Goal: Task Accomplishment & Management: Manage account settings

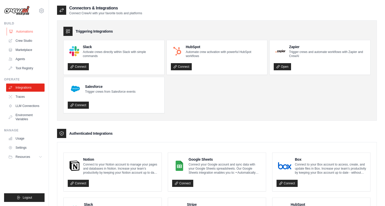
click at [30, 32] on link "Automations" at bounding box center [26, 32] width 38 height 8
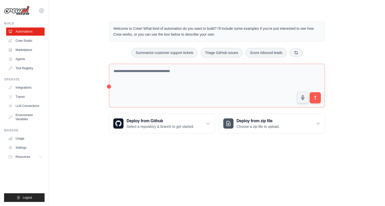
click at [39, 12] on icon at bounding box center [41, 11] width 6 height 6
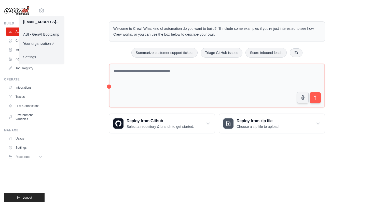
click at [75, 31] on div "Welcome to Crew! What kind of automation do you want to build? I'll include som…" at bounding box center [217, 77] width 320 height 128
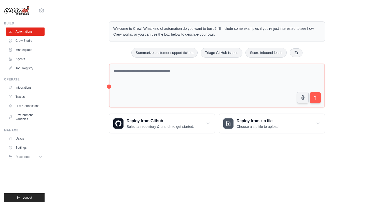
click at [73, 36] on div "Welcome to Crew! What kind of automation do you want to build? I'll include som…" at bounding box center [217, 77] width 320 height 128
click at [67, 32] on div "Welcome to Crew! What kind of automation do you want to build? I'll include som…" at bounding box center [217, 77] width 320 height 128
click at [67, 38] on div "Welcome to Crew! What kind of automation do you want to build? I'll include som…" at bounding box center [217, 77] width 320 height 128
click at [68, 39] on div "Welcome to Crew! What kind of automation do you want to build? I'll include som…" at bounding box center [217, 77] width 320 height 128
click at [74, 31] on div "Welcome to Crew! What kind of automation do you want to build? I'll include som…" at bounding box center [217, 77] width 320 height 128
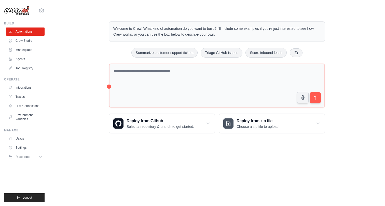
click at [65, 54] on div "Welcome to Crew! What kind of automation do you want to build? I'll include som…" at bounding box center [217, 77] width 320 height 128
click at [71, 54] on div "Welcome to Crew! What kind of automation do you want to build? I'll include som…" at bounding box center [217, 77] width 320 height 128
click at [43, 13] on icon at bounding box center [41, 11] width 6 height 6
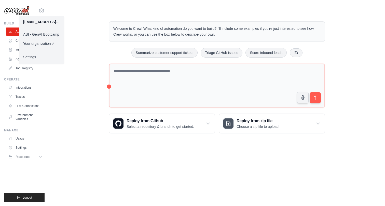
click at [92, 7] on main "Welcome to Crew! What kind of automation do you want to build? I'll include som…" at bounding box center [217, 73] width 336 height 147
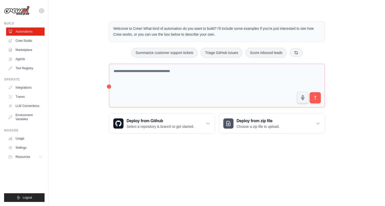
click at [83, 21] on div "Welcome to Crew! What kind of automation do you want to build? I'll include som…" at bounding box center [217, 77] width 320 height 128
click at [70, 29] on div "Welcome to Crew! What kind of automation do you want to build? I'll include som…" at bounding box center [217, 77] width 320 height 128
click at [42, 13] on icon at bounding box center [41, 11] width 6 height 6
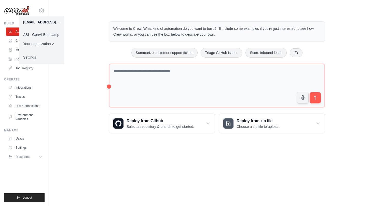
click at [45, 34] on link "ABI - GenAI Bootcamp" at bounding box center [41, 34] width 45 height 9
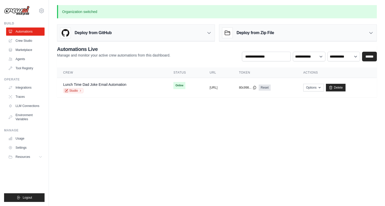
click at [125, 155] on body "[EMAIL_ADDRESS][DOMAIN_NAME] ABI - GenAI Bootcamp ✓ Your organization Settings …" at bounding box center [192, 103] width 385 height 206
click at [120, 140] on body "[EMAIL_ADDRESS][DOMAIN_NAME] ABI - GenAI Bootcamp ✓ Your organization Settings …" at bounding box center [192, 103] width 385 height 206
click at [122, 162] on body "[EMAIL_ADDRESS][DOMAIN_NAME] ABI - GenAI Bootcamp ✓ Your organization Settings …" at bounding box center [192, 103] width 385 height 206
click at [129, 148] on body "99845549@ambev.com.br ABI - GenAI Bootcamp ✓ Your organization Settings Build A…" at bounding box center [192, 103] width 385 height 206
click at [115, 84] on link "Lunch Time Dad Joke Email Automation" at bounding box center [94, 85] width 63 height 4
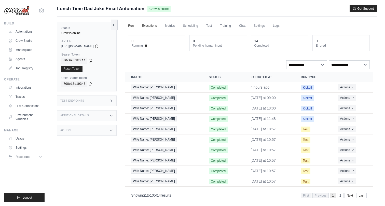
click at [134, 27] on link "Run" at bounding box center [131, 26] width 12 height 11
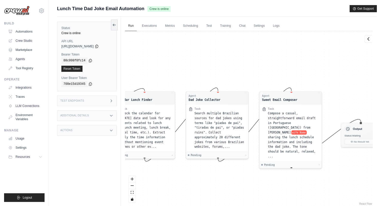
drag, startPoint x: 243, startPoint y: 81, endPoint x: 182, endPoint y: 80, distance: 60.7
click at [182, 79] on div "Agent Calendar Lunch Finder Task Check the calendar for today's date and look f…" at bounding box center [249, 118] width 248 height 175
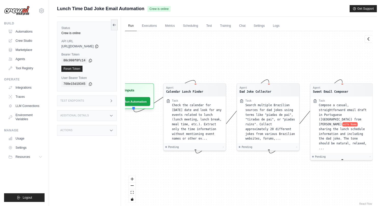
drag, startPoint x: 268, startPoint y: 84, endPoint x: 327, endPoint y: 74, distance: 59.6
click at [328, 75] on div "Agent Calendar Lunch Finder Task Check the calendar for today's date and look f…" at bounding box center [249, 118] width 248 height 175
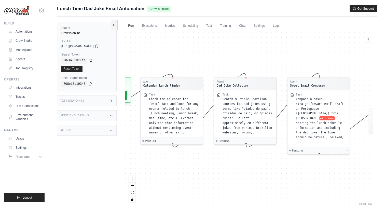
drag, startPoint x: 304, startPoint y: 75, endPoint x: 279, endPoint y: 69, distance: 25.3
click at [279, 69] on div "Agent Calendar Lunch Finder Task Check the calendar for today's date and look f…" at bounding box center [249, 118] width 248 height 175
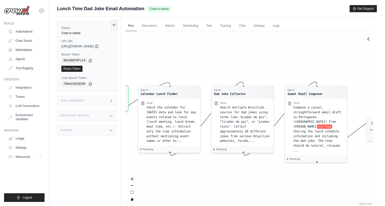
drag, startPoint x: 282, startPoint y: 60, endPoint x: 280, endPoint y: 68, distance: 9.0
click at [280, 68] on div "Agent Calendar Lunch Finder Task Check the calendar for today's date and look f…" at bounding box center [249, 118] width 248 height 175
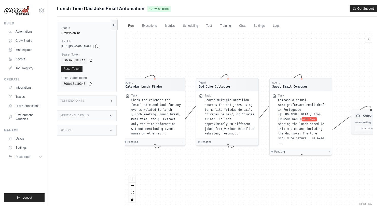
drag, startPoint x: 283, startPoint y: 67, endPoint x: 268, endPoint y: 59, distance: 17.0
click at [268, 59] on div "Agent Calendar Lunch Finder Task Check the calendar for today's date and look f…" at bounding box center [249, 118] width 248 height 175
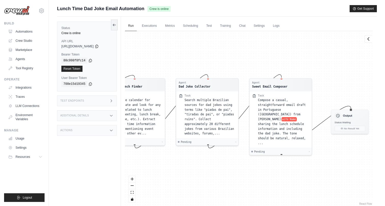
drag, startPoint x: 271, startPoint y: 59, endPoint x: 251, endPoint y: 58, distance: 20.1
click at [251, 58] on div "Agent Calendar Lunch Finder Task Check the calendar for today's date and look f…" at bounding box center [249, 118] width 248 height 175
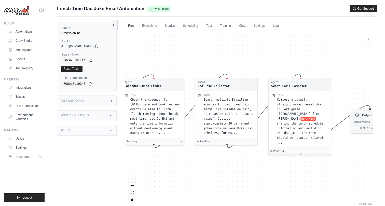
drag, startPoint x: 239, startPoint y: 61, endPoint x: 258, endPoint y: 61, distance: 19.1
click at [258, 61] on div "Agent Calendar Lunch Finder Task Check the calendar for today's date and look f…" at bounding box center [249, 118] width 248 height 175
click at [48, 59] on div "99845549@ambev.com.br ABI - GenAI Bootcamp ✓ Your organization Settings Build A…" at bounding box center [24, 103] width 49 height 206
click at [121, 58] on div "Status Crew is online API URL copied https://lunch-time-dad-joke-email-automati…" at bounding box center [89, 120] width 64 height 206
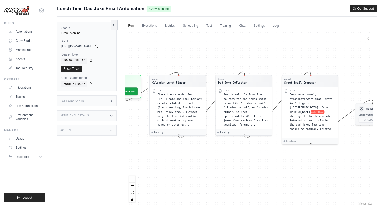
drag, startPoint x: 204, startPoint y: 178, endPoint x: 224, endPoint y: 165, distance: 23.9
click at [224, 165] on div "Agent Calendar Lunch Finder Task Check the calendar for today's date and look f…" at bounding box center [249, 118] width 248 height 175
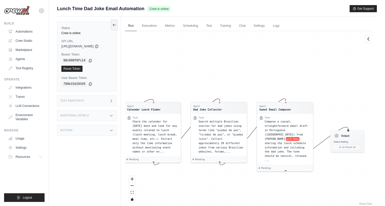
drag, startPoint x: 224, startPoint y: 165, endPoint x: 199, endPoint y: 193, distance: 37.2
click at [199, 193] on div "Agent Calendar Lunch Finder Task Check the calendar for today's date and look f…" at bounding box center [249, 118] width 248 height 175
click at [292, 178] on div "Agent Calendar Lunch Finder Task Check the calendar for today's date and look f…" at bounding box center [249, 118] width 248 height 175
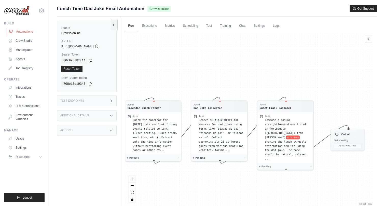
click at [31, 31] on link "Automations" at bounding box center [26, 32] width 38 height 8
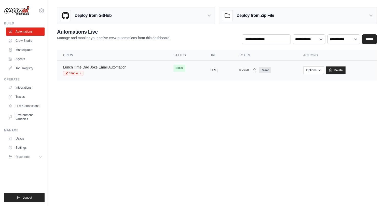
click at [107, 66] on link "Lunch Time Dad Joke Email Automation" at bounding box center [94, 67] width 63 height 4
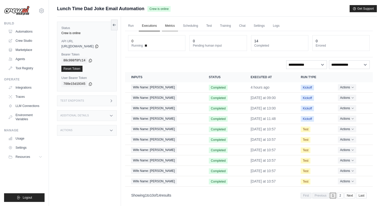
click at [170, 27] on link "Metrics" at bounding box center [170, 26] width 16 height 11
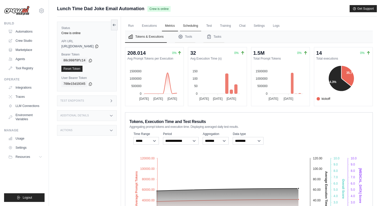
click at [192, 25] on link "Scheduling" at bounding box center [190, 26] width 21 height 11
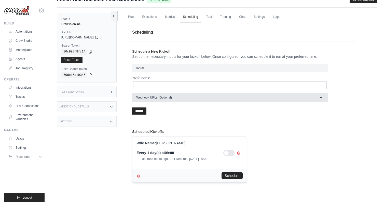
scroll to position [4, 0]
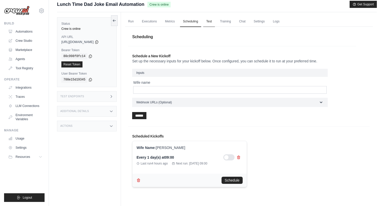
click at [206, 23] on link "Test" at bounding box center [209, 21] width 12 height 11
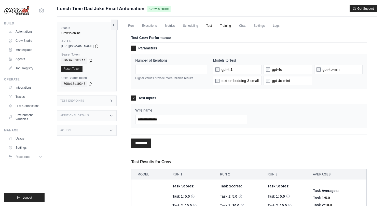
click at [226, 27] on link "Training" at bounding box center [225, 26] width 17 height 11
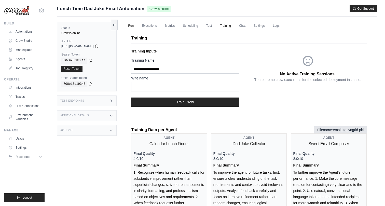
click at [135, 25] on link "Run" at bounding box center [131, 26] width 12 height 11
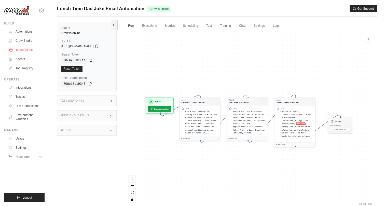
click at [31, 51] on link "Marketplace" at bounding box center [26, 50] width 38 height 8
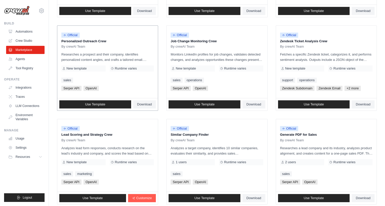
scroll to position [231, 0]
click at [42, 11] on icon at bounding box center [41, 11] width 6 height 6
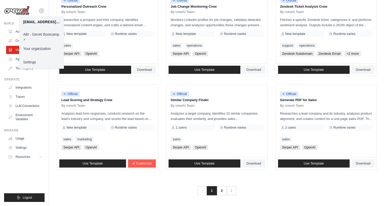
scroll to position [265, 0]
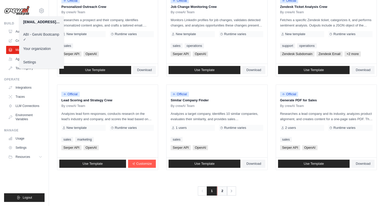
click at [220, 193] on link "2" at bounding box center [222, 191] width 10 height 9
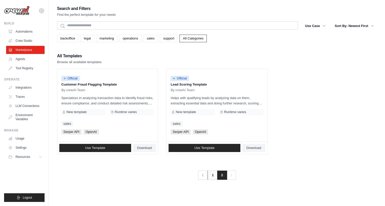
click at [214, 178] on link "1" at bounding box center [213, 175] width 10 height 9
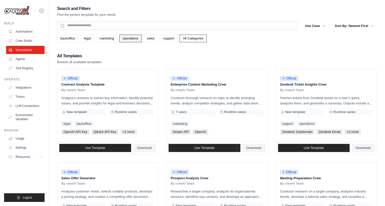
click at [139, 39] on link "operations" at bounding box center [131, 39] width 22 height 8
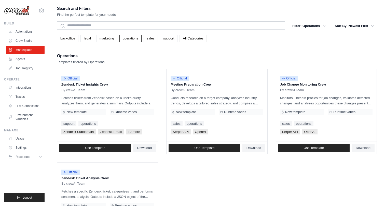
click at [198, 40] on link "All Categories" at bounding box center [193, 39] width 27 height 8
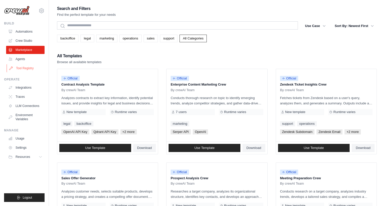
click at [33, 70] on link "Tool Registry" at bounding box center [26, 68] width 38 height 8
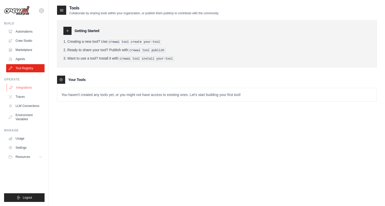
click at [28, 86] on link "Integrations" at bounding box center [26, 88] width 38 height 8
click at [27, 86] on link "Integrations" at bounding box center [26, 88] width 38 height 8
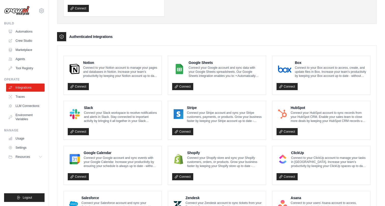
scroll to position [95, 0]
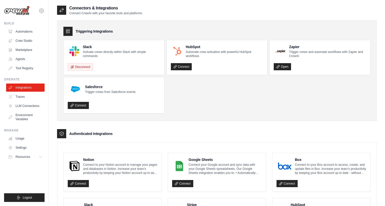
scroll to position [0, 0]
click at [33, 98] on link "Traces" at bounding box center [26, 97] width 38 height 8
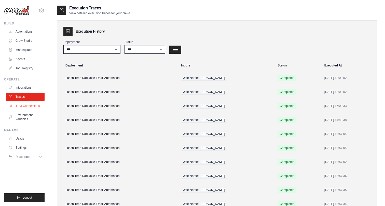
click at [25, 105] on link "LLM Connections" at bounding box center [26, 106] width 38 height 8
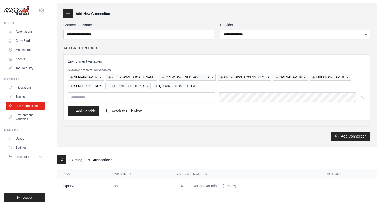
scroll to position [18, 0]
click at [30, 117] on link "Environment Variables" at bounding box center [26, 117] width 38 height 12
click at [29, 116] on link "Environment Variables" at bounding box center [26, 117] width 38 height 12
click at [22, 86] on link "Integrations" at bounding box center [26, 88] width 38 height 8
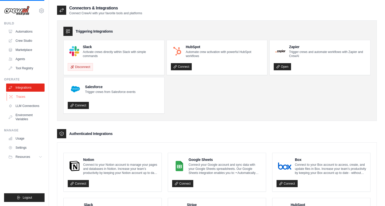
click at [26, 93] on link "Traces" at bounding box center [26, 97] width 38 height 8
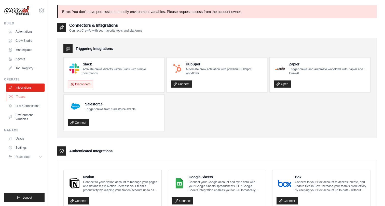
click at [35, 96] on link "Traces" at bounding box center [26, 97] width 38 height 8
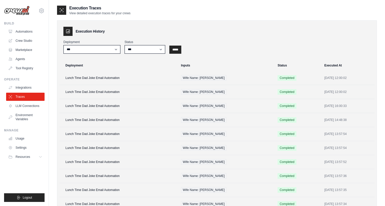
click at [123, 78] on td "Lunch Time Dad Joke Email Automation" at bounding box center [118, 78] width 119 height 14
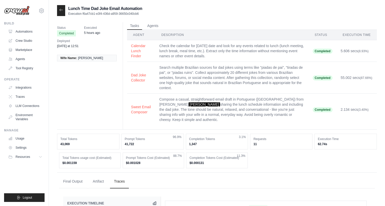
click at [200, 72] on td "Search multiple Brazilian sources for dad jokes using terms like "piadas de pai…" at bounding box center [231, 78] width 153 height 32
click at [137, 55] on button "Calendar Lunch Finder" at bounding box center [141, 50] width 20 height 15
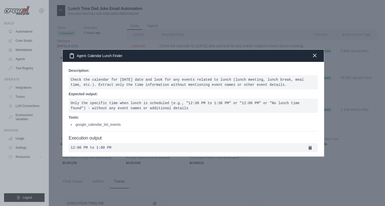
click at [315, 53] on icon "button" at bounding box center [315, 56] width 6 height 6
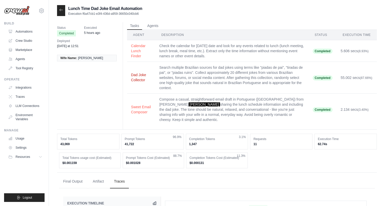
click at [134, 78] on button "Dad Joke Collector" at bounding box center [141, 77] width 20 height 10
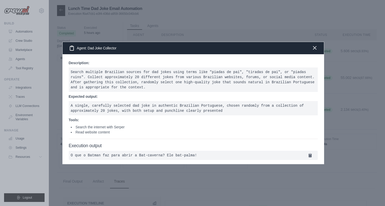
click at [315, 45] on icon "button" at bounding box center [315, 48] width 6 height 6
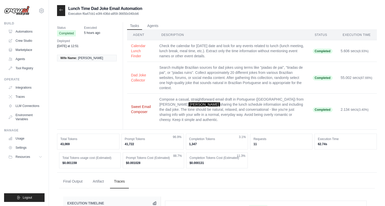
click at [139, 111] on button "Sweet Email Composer" at bounding box center [141, 109] width 20 height 10
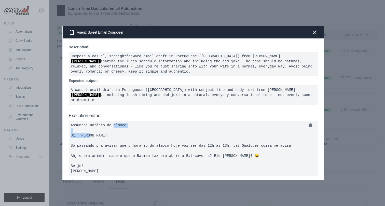
drag, startPoint x: 114, startPoint y: 120, endPoint x: 152, endPoint y: 120, distance: 38.5
click at [152, 121] on pre "Assunto: Horário do almoço Oi, Yngrid! Só passando pra avisar que o horário do …" at bounding box center [193, 148] width 249 height 55
drag, startPoint x: 152, startPoint y: 120, endPoint x: 154, endPoint y: 122, distance: 2.9
click at [154, 122] on pre "Assunto: Horário do almoço Oi, Yngrid! Só passando pra avisar que o horário do …" at bounding box center [193, 148] width 249 height 55
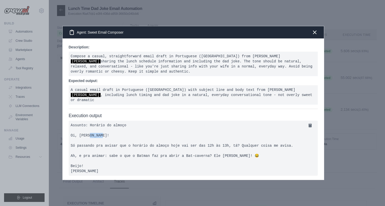
click at [154, 122] on pre "Assunto: Horário do almoço Oi, Yngrid! Só passando pra avisar que o horário do …" at bounding box center [193, 148] width 249 height 55
click at [316, 34] on icon "button" at bounding box center [314, 32] width 3 height 3
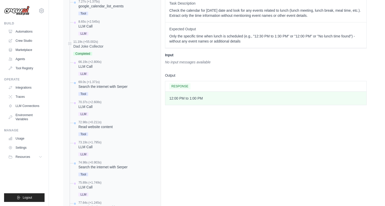
scroll to position [254, 0]
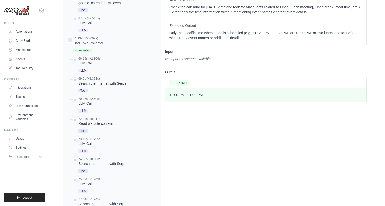
click at [226, 128] on div "Task Key: 4ef252656d0f6bf3e773ce8cb090bc56 Status: completed Agent: Calendar Lu…" at bounding box center [266, 171] width 210 height 457
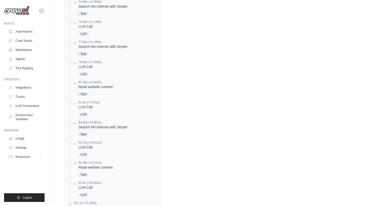
scroll to position [430, 0]
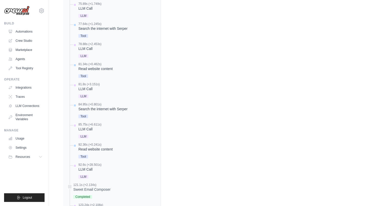
drag, startPoint x: 215, startPoint y: 121, endPoint x: 210, endPoint y: 115, distance: 7.4
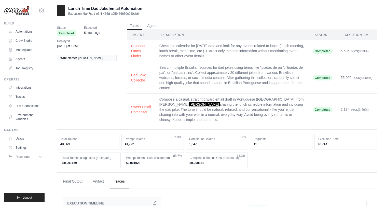
scroll to position [0, 0]
click at [207, 122] on div "Tasks Agents Agent Description Status Execution Time Calendar Lunch Finder Chec…" at bounding box center [250, 75] width 254 height 107
click at [200, 121] on div "Tasks Agents Agent Description Status Execution Time Calendar Lunch Finder Chec…" at bounding box center [250, 75] width 254 height 107
click at [30, 32] on link "Automations" at bounding box center [26, 32] width 38 height 8
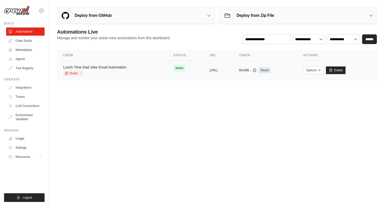
click at [103, 69] on link "Lunch Time Dad Joke Email Automation" at bounding box center [94, 67] width 63 height 4
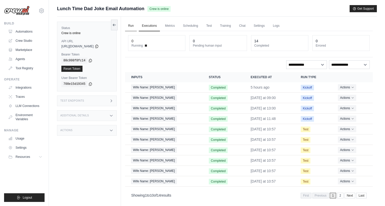
click at [134, 25] on link "Run" at bounding box center [131, 26] width 12 height 11
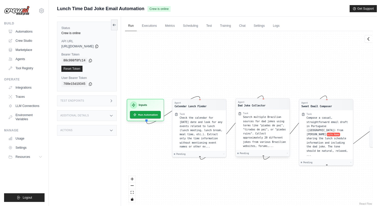
click at [254, 123] on div "Search multiple Brazilian sources for dad jokes using terms like "piadas de pai…" at bounding box center [265, 131] width 44 height 33
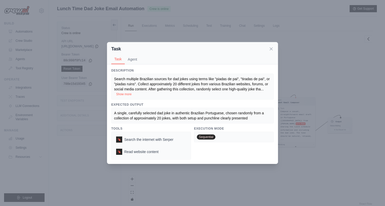
click at [122, 93] on button "Show more" at bounding box center [124, 94] width 16 height 4
click at [240, 95] on button "Show less" at bounding box center [238, 94] width 14 height 4
click at [132, 95] on div "Search multiple Brazilian sources for dad jokes using terms like "piadas de pai…" at bounding box center [192, 86] width 157 height 20
click at [129, 95] on button "Show more" at bounding box center [124, 94] width 16 height 4
click at [271, 49] on icon at bounding box center [271, 48] width 5 height 5
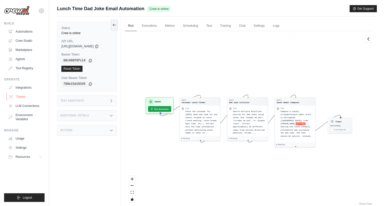
click at [29, 95] on link "Traces" at bounding box center [26, 97] width 38 height 8
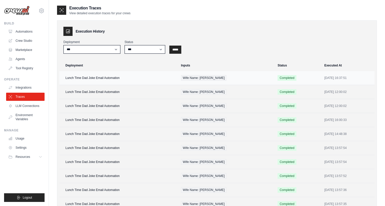
click at [149, 81] on td "Lunch Time Dad Joke Email Automation" at bounding box center [118, 78] width 119 height 14
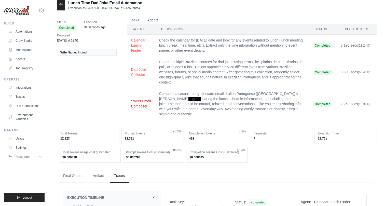
click at [134, 99] on button "Sweet Email Composer" at bounding box center [141, 104] width 20 height 10
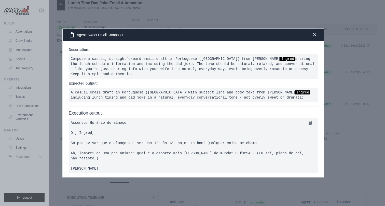
click at [315, 33] on icon "button" at bounding box center [314, 34] width 3 height 3
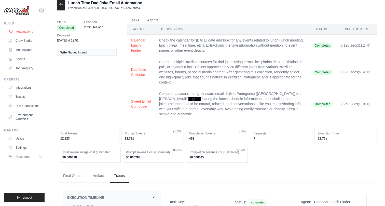
click at [22, 32] on link "Automations" at bounding box center [26, 32] width 38 height 8
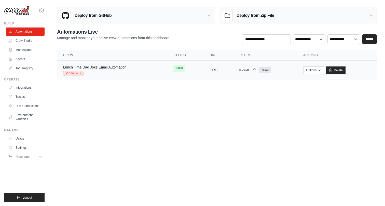
click at [73, 72] on link "Studio" at bounding box center [73, 73] width 20 height 5
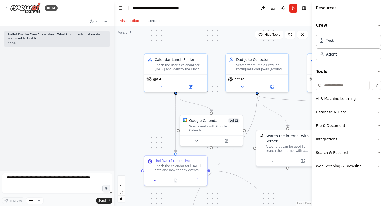
drag, startPoint x: 115, startPoint y: 70, endPoint x: 118, endPoint y: 72, distance: 3.8
click at [118, 72] on div ".deletable-edge-delete-btn { width: 20px; height: 20px; border: 0px solid #ffff…" at bounding box center [213, 117] width 198 height 180
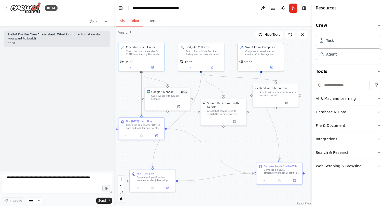
drag, startPoint x: 269, startPoint y: 167, endPoint x: 219, endPoint y: 140, distance: 57.0
click at [219, 140] on div ".deletable-edge-delete-btn { width: 20px; height: 20px; border: 0px solid #ffff…" at bounding box center [213, 117] width 198 height 180
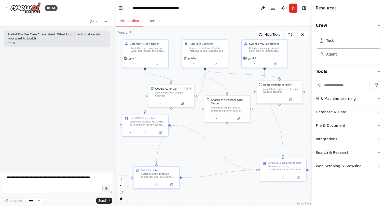
drag, startPoint x: 224, startPoint y: 148, endPoint x: 228, endPoint y: 145, distance: 5.1
click at [228, 145] on div ".deletable-edge-delete-btn { width: 20px; height: 20px; border: 0px solid #ffff…" at bounding box center [213, 117] width 198 height 180
click at [279, 87] on div "A tool that can be used to read a website content." at bounding box center [282, 90] width 37 height 6
click at [253, 139] on div ".deletable-edge-delete-btn { width: 20px; height: 20px; border: 0px solid #ffff…" at bounding box center [213, 117] width 198 height 180
click at [233, 108] on div "A tool that can be used to search the internet with a search_query. Supports di…" at bounding box center [229, 109] width 37 height 6
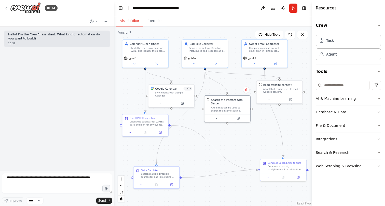
click at [237, 138] on div ".deletable-edge-delete-btn { width: 20px; height: 20px; border: 0px solid #ffff…" at bounding box center [213, 117] width 198 height 180
click at [258, 136] on div ".deletable-edge-delete-btn { width: 20px; height: 20px; border: 0px solid #ffff…" at bounding box center [213, 117] width 198 height 180
click at [227, 141] on div ".deletable-edge-delete-btn { width: 20px; height: 20px; border: 0px solid #ffff…" at bounding box center [213, 117] width 198 height 180
click at [233, 137] on div ".deletable-edge-delete-btn { width: 20px; height: 20px; border: 0px solid #ffff…" at bounding box center [213, 117] width 198 height 180
click at [224, 138] on div ".deletable-edge-delete-btn { width: 20px; height: 20px; border: 0px solid #ffff…" at bounding box center [213, 117] width 198 height 180
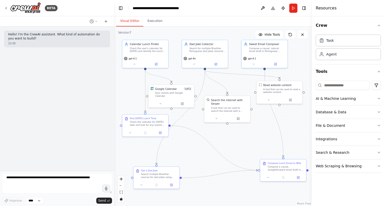
click at [235, 138] on div ".deletable-edge-delete-btn { width: 20px; height: 20px; border: 0px solid #ffff…" at bounding box center [213, 117] width 198 height 180
click at [230, 140] on div ".deletable-edge-delete-btn { width: 20px; height: 20px; border: 0px solid #ffff…" at bounding box center [213, 117] width 198 height 180
click at [238, 138] on div ".deletable-edge-delete-btn { width: 20px; height: 20px; border: 0px solid #ffff…" at bounding box center [213, 117] width 198 height 180
click at [233, 139] on div ".deletable-edge-delete-btn { width: 20px; height: 20px; border: 0px solid #ffff…" at bounding box center [213, 117] width 198 height 180
click at [238, 134] on div ".deletable-edge-delete-btn { width: 20px; height: 20px; border: 0px solid #ffff…" at bounding box center [213, 117] width 198 height 180
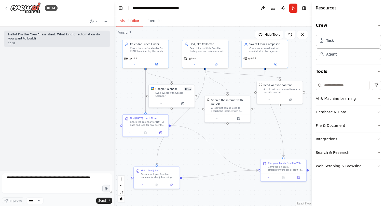
click at [234, 139] on div ".deletable-edge-delete-btn { width: 20px; height: 20px; border: 0px solid #ffff…" at bounding box center [213, 117] width 198 height 180
click at [239, 138] on div ".deletable-edge-delete-btn { width: 20px; height: 20px; border: 0px solid #ffff…" at bounding box center [213, 117] width 198 height 180
click at [234, 143] on div ".deletable-edge-delete-btn { width: 20px; height: 20px; border: 0px solid #ffff…" at bounding box center [213, 117] width 198 height 180
click at [238, 137] on div ".deletable-edge-delete-btn { width: 20px; height: 20px; border: 0px solid #ffff…" at bounding box center [213, 117] width 198 height 180
click at [237, 141] on div ".deletable-edge-delete-btn { width: 20px; height: 20px; border: 0px solid #ffff…" at bounding box center [213, 117] width 198 height 180
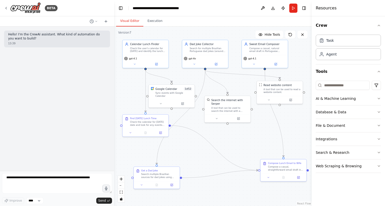
click at [241, 137] on div ".deletable-edge-delete-btn { width: 20px; height: 20px; border: 0px solid #ffff…" at bounding box center [213, 117] width 198 height 180
click at [234, 140] on div ".deletable-edge-delete-btn { width: 20px; height: 20px; border: 0px solid #ffff…" at bounding box center [213, 117] width 198 height 180
click at [240, 137] on div ".deletable-edge-delete-btn { width: 20px; height: 20px; border: 0px solid #ffff…" at bounding box center [213, 117] width 198 height 180
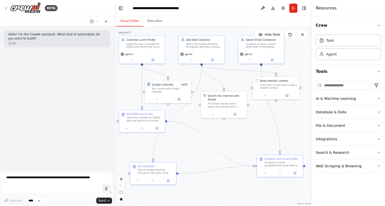
drag, startPoint x: 236, startPoint y: 136, endPoint x: 232, endPoint y: 132, distance: 5.6
click at [232, 132] on div ".deletable-edge-delete-btn { width: 20px; height: 20px; border: 0px solid #ffff…" at bounding box center [213, 117] width 198 height 180
click at [283, 162] on div "Compose a casual, straightforward email draft in Portuguese (Brazil) from Danie…" at bounding box center [283, 163] width 36 height 6
click at [279, 163] on div "Compose a casual, straightforward email draft in Portuguese (Brazil) from Danie…" at bounding box center [283, 163] width 36 height 6
click at [295, 175] on button at bounding box center [295, 172] width 13 height 5
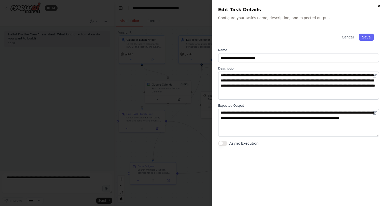
click at [378, 7] on icon "button" at bounding box center [379, 6] width 2 height 2
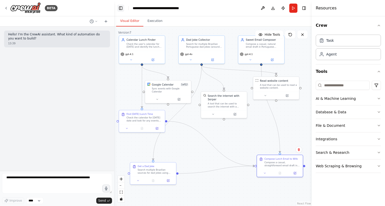
click at [122, 7] on button "Toggle Left Sidebar" at bounding box center [120, 8] width 7 height 7
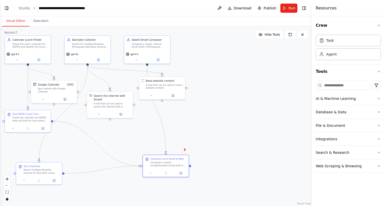
click at [48, 8] on div "**********" at bounding box center [67, 8] width 57 height 5
click at [7, 7] on button "Toggle Left Sidebar" at bounding box center [6, 8] width 7 height 7
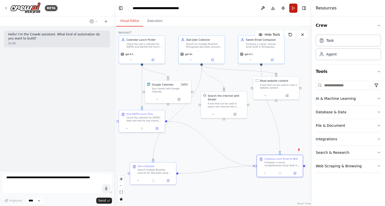
click at [295, 8] on button "Run" at bounding box center [294, 8] width 8 height 9
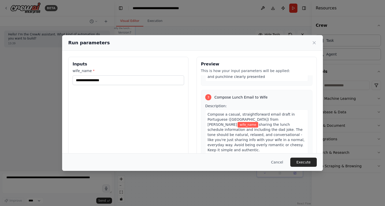
scroll to position [185, 0]
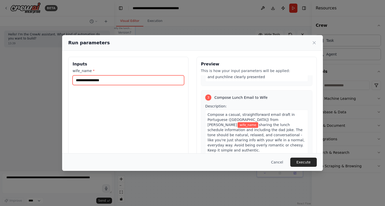
click at [139, 83] on input "wife_name *" at bounding box center [129, 80] width 112 height 10
type input "*******"
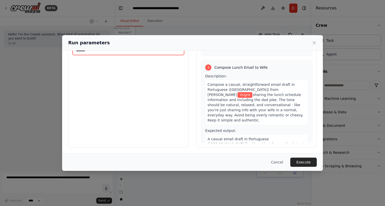
scroll to position [30, 0]
click at [303, 161] on button "Execute" at bounding box center [304, 162] width 27 height 9
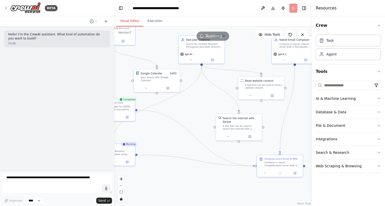
click at [305, 8] on button "Toggle Right Sidebar" at bounding box center [304, 8] width 7 height 7
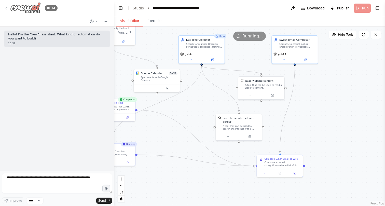
click at [5, 5] on div "BETA" at bounding box center [31, 7] width 54 height 11
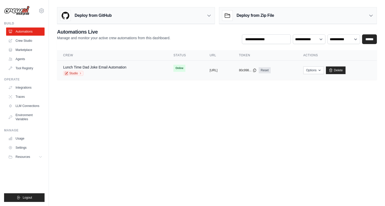
click at [116, 76] on td "Lunch Time Dad Joke Email Automation Studio" at bounding box center [112, 71] width 110 height 20
click at [117, 71] on div "Studio" at bounding box center [94, 73] width 63 height 5
click at [118, 69] on link "Lunch Time Dad Joke Email Automation" at bounding box center [94, 67] width 63 height 4
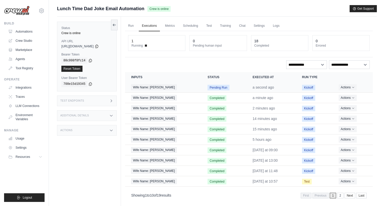
click at [253, 87] on time "a second ago" at bounding box center [263, 87] width 21 height 4
click at [156, 87] on span "Wife Name: [PERSON_NAME]" at bounding box center [154, 88] width 46 height 6
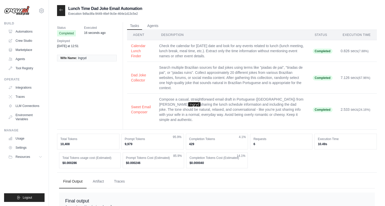
click at [66, 10] on div "Lunch Time Dad Joke Email Automation Execution 9dfac8fa-9449-46ef-9c0e-464e1d13…" at bounding box center [99, 10] width 85 height 11
click at [63, 10] on div at bounding box center [61, 10] width 8 height 11
click at [62, 10] on icon at bounding box center [61, 10] width 3 height 2
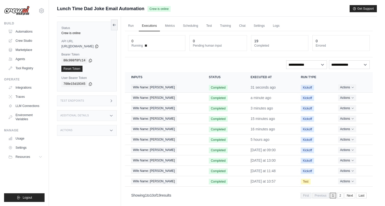
click at [152, 88] on span "Wife Name: [PERSON_NAME]" at bounding box center [154, 88] width 46 height 6
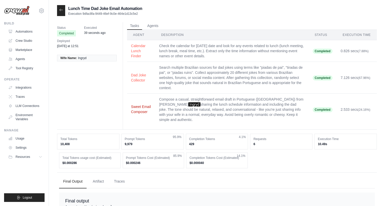
click at [137, 111] on button "Sweet Email Composer" at bounding box center [141, 109] width 20 height 10
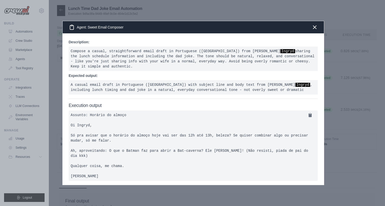
click at [311, 21] on div "Agent: Sweet Email Composer" at bounding box center [193, 27] width 261 height 12
click at [312, 24] on icon "button" at bounding box center [315, 27] width 6 height 6
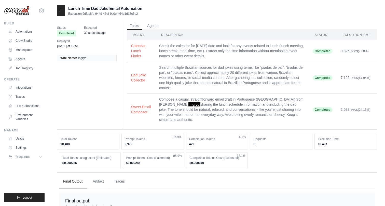
click at [61, 12] on icon at bounding box center [61, 10] width 4 height 4
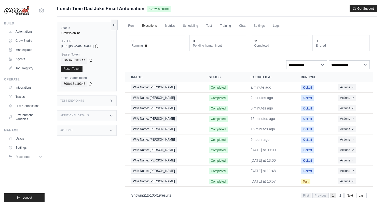
click at [151, 23] on link "Executions" at bounding box center [149, 26] width 21 height 11
click at [149, 26] on link "Executions" at bounding box center [149, 26] width 21 height 11
click at [136, 26] on link "Run" at bounding box center [131, 26] width 12 height 11
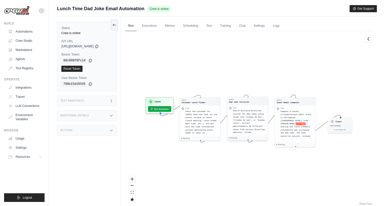
click at [254, 127] on div "Search multiple Brazilian sources for dad jokes using terms like "piadas de pai…" at bounding box center [249, 121] width 33 height 25
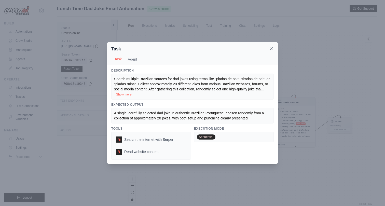
click at [272, 50] on icon at bounding box center [271, 48] width 5 height 5
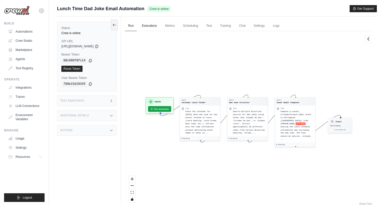
click at [153, 24] on link "Executions" at bounding box center [149, 26] width 21 height 11
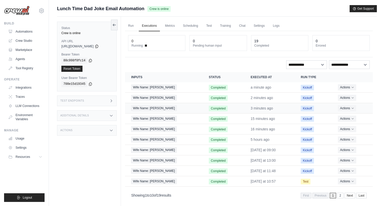
click at [170, 108] on div "Wife Name: [PERSON_NAME]" at bounding box center [164, 109] width 66 height 6
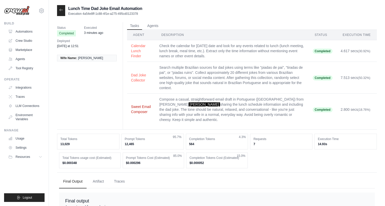
click at [137, 106] on button "Sweet Email Composer" at bounding box center [141, 109] width 20 height 10
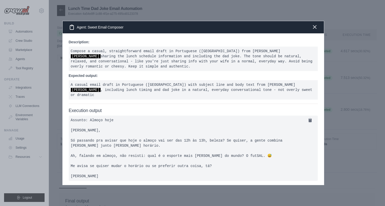
click at [317, 27] on icon "button" at bounding box center [315, 27] width 6 height 6
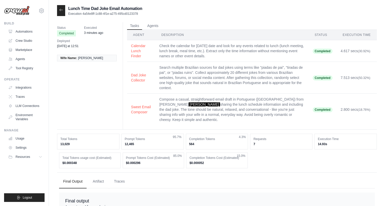
click at [59, 9] on icon at bounding box center [61, 10] width 4 height 4
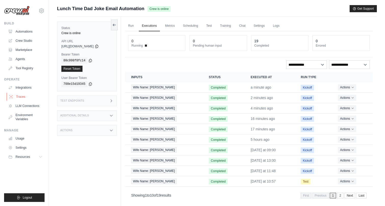
click at [28, 96] on link "Traces" at bounding box center [26, 97] width 38 height 8
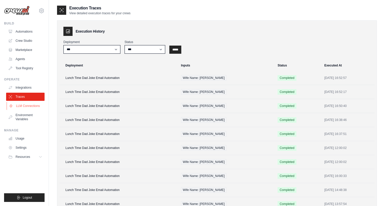
click at [28, 107] on link "LLM Connections" at bounding box center [26, 106] width 38 height 8
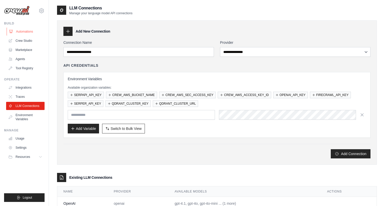
click at [27, 32] on link "Automations" at bounding box center [26, 32] width 38 height 8
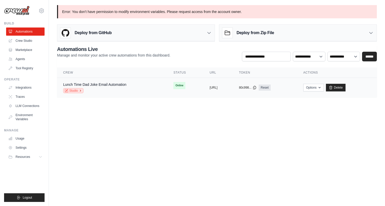
click at [71, 92] on link "Studio" at bounding box center [73, 90] width 20 height 5
click at [170, 158] on body "[EMAIL_ADDRESS][DOMAIN_NAME] ABI - GenAI Bootcamp ✓ Your organization Settings …" at bounding box center [192, 103] width 385 height 206
click at [167, 145] on body "[EMAIL_ADDRESS][DOMAIN_NAME] ABI - GenAI Bootcamp ✓ Your organization Settings …" at bounding box center [192, 103] width 385 height 206
click at [182, 130] on body "[EMAIL_ADDRESS][DOMAIN_NAME] ABI - GenAI Bootcamp ✓ Your organization Settings …" at bounding box center [192, 103] width 385 height 206
click at [177, 145] on body "[EMAIL_ADDRESS][DOMAIN_NAME] ABI - GenAI Bootcamp ✓ Your organization Settings …" at bounding box center [192, 103] width 385 height 206
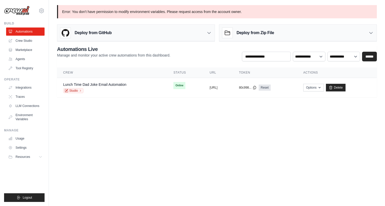
click at [174, 147] on body "[EMAIL_ADDRESS][DOMAIN_NAME] ABI - GenAI Bootcamp ✓ Your organization Settings …" at bounding box center [192, 103] width 385 height 206
click at [179, 135] on body "[EMAIL_ADDRESS][DOMAIN_NAME] ABI - GenAI Bootcamp ✓ Your organization Settings …" at bounding box center [192, 103] width 385 height 206
click at [188, 122] on body "[EMAIL_ADDRESS][DOMAIN_NAME] ABI - GenAI Bootcamp ✓ Your organization Settings …" at bounding box center [192, 103] width 385 height 206
click at [182, 134] on body "[EMAIL_ADDRESS][DOMAIN_NAME] ABI - GenAI Bootcamp ✓ Your organization Settings …" at bounding box center [192, 103] width 385 height 206
click at [324, 86] on button "Options" at bounding box center [314, 88] width 21 height 8
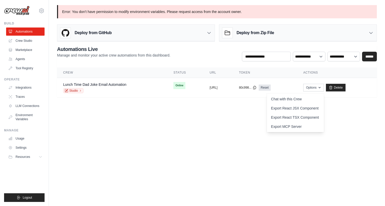
click at [201, 140] on body "99845549@ambev.com.br ABI - GenAI Bootcamp ✓ Your organization Settings Build A…" at bounding box center [192, 103] width 385 height 206
click at [128, 85] on div "Lunch Time Dad Joke Email Automation Studio" at bounding box center [112, 87] width 98 height 11
click at [81, 90] on icon at bounding box center [80, 90] width 3 height 3
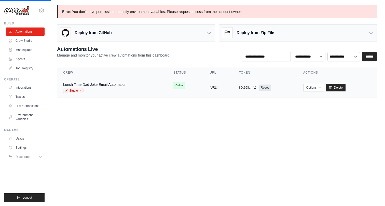
click at [118, 88] on div "Lunch Time Dad Joke Email Automation Studio" at bounding box center [94, 87] width 63 height 11
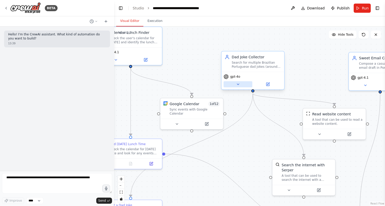
click at [239, 84] on icon at bounding box center [238, 84] width 2 height 1
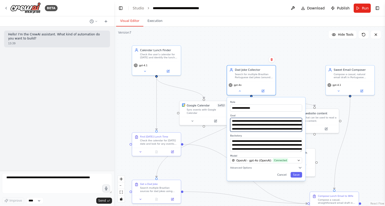
click at [252, 124] on textarea "**********" at bounding box center [266, 125] width 72 height 14
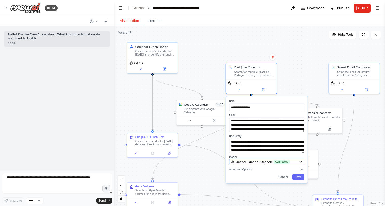
click at [301, 163] on icon "button" at bounding box center [300, 161] width 3 height 3
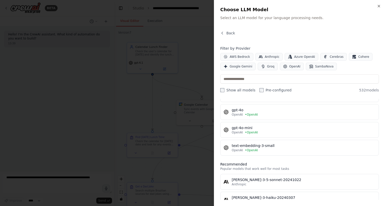
scroll to position [16, 0]
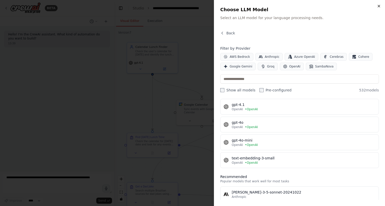
click at [378, 7] on icon "button" at bounding box center [379, 6] width 4 height 4
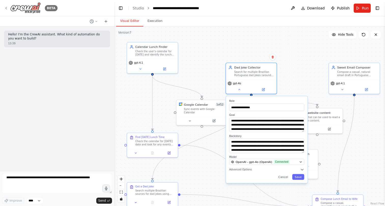
click at [7, 6] on icon at bounding box center [6, 8] width 4 height 4
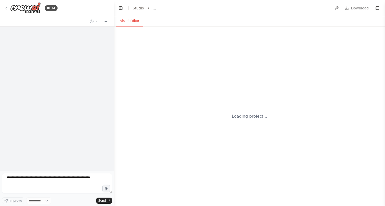
select select "****"
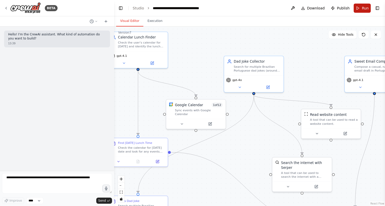
click at [361, 7] on button "Run" at bounding box center [362, 8] width 17 height 9
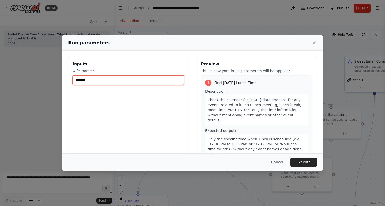
drag, startPoint x: 111, startPoint y: 78, endPoint x: 52, endPoint y: 78, distance: 59.1
click at [52, 78] on div "Run parameters Inputs wife_name * ******* Preview This is how your input parame…" at bounding box center [192, 103] width 385 height 206
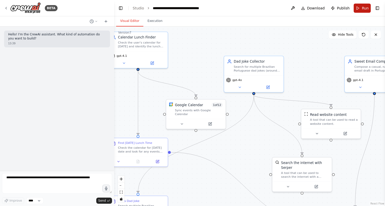
click at [362, 7] on button "Run" at bounding box center [362, 8] width 17 height 9
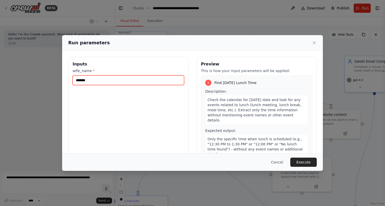
click at [106, 83] on input "*******" at bounding box center [129, 80] width 112 height 10
type input "*"
type input "*****"
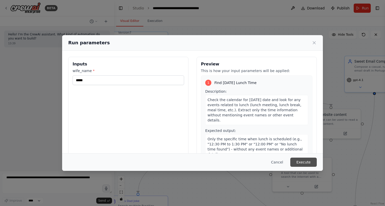
click at [298, 163] on button "Execute" at bounding box center [304, 162] width 27 height 9
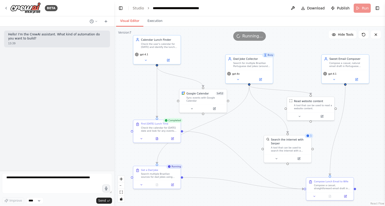
drag, startPoint x: 275, startPoint y: 143, endPoint x: 266, endPoint y: 124, distance: 21.1
click at [266, 124] on div ".deletable-edge-delete-btn { width: 20px; height: 20px; border: 0px solid #ffff…" at bounding box center [249, 117] width 271 height 180
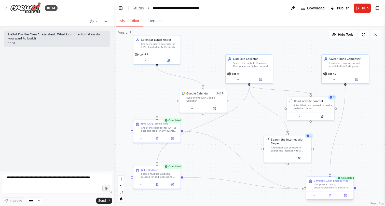
click at [321, 185] on div "Compose a casual, straightforward email draft in Portuguese (Brazil) from Danie…" at bounding box center [332, 186] width 37 height 6
click at [345, 186] on div "Compose a casual, straightforward email draft in Portuguese (Brazil) from Danie…" at bounding box center [332, 186] width 37 height 6
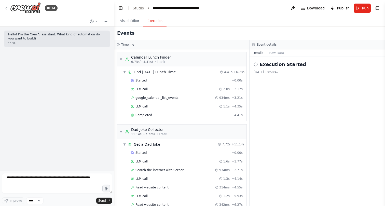
click at [160, 23] on button "Execution" at bounding box center [154, 21] width 23 height 11
click at [6, 7] on icon at bounding box center [6, 8] width 1 height 2
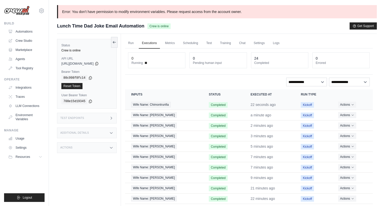
click at [186, 105] on div "Wife Name: Chimontrunfia" at bounding box center [164, 105] width 66 height 6
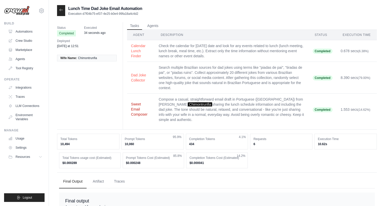
click at [138, 105] on button "Sweet Email Composer" at bounding box center [141, 109] width 20 height 15
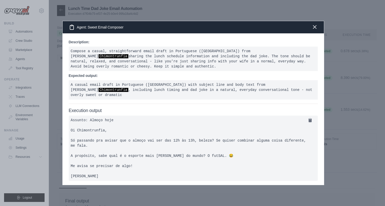
click at [316, 25] on icon "button" at bounding box center [314, 26] width 3 height 3
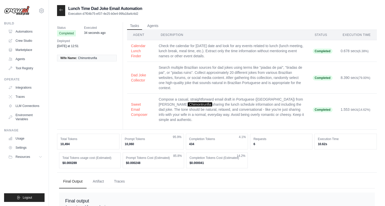
click at [60, 9] on icon at bounding box center [61, 10] width 4 height 4
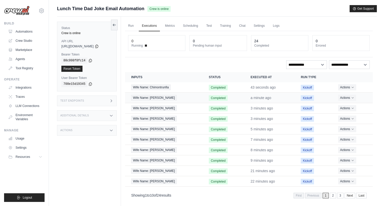
click at [147, 97] on span "Wife Name: Daniele" at bounding box center [154, 98] width 46 height 6
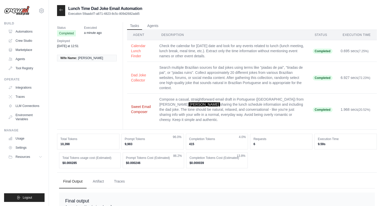
click at [141, 108] on button "Sweet Email Composer" at bounding box center [141, 109] width 20 height 10
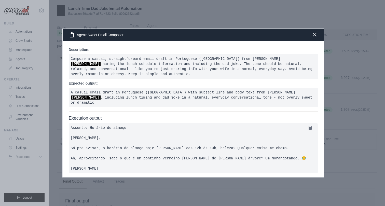
click at [317, 33] on icon "button" at bounding box center [315, 35] width 6 height 6
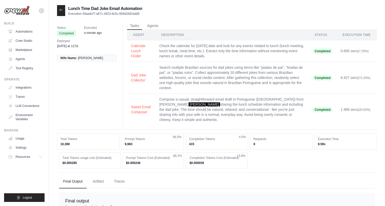
click at [60, 10] on icon at bounding box center [61, 10] width 4 height 4
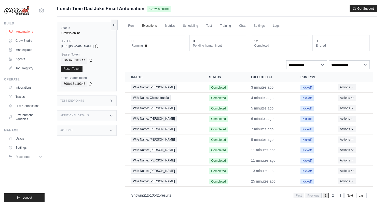
click at [30, 30] on link "Automations" at bounding box center [26, 32] width 38 height 8
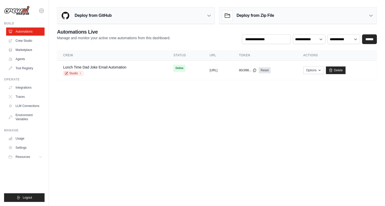
click at [134, 137] on body "[EMAIL_ADDRESS][DOMAIN_NAME] ABI - GenAI Bootcamp ✓ Your organization Settings …" at bounding box center [192, 103] width 385 height 206
click at [128, 145] on body "[EMAIL_ADDRESS][DOMAIN_NAME] ABI - GenAI Bootcamp ✓ Your organization Settings …" at bounding box center [192, 103] width 385 height 206
click at [148, 123] on body "[EMAIL_ADDRESS][DOMAIN_NAME] ABI - GenAI Bootcamp ✓ Your organization Settings …" at bounding box center [192, 103] width 385 height 206
click at [142, 132] on body "99845549@ambev.com.br ABI - GenAI Bootcamp ✓ Your organization Settings Build A…" at bounding box center [192, 103] width 385 height 206
click at [164, 118] on body "99845549@ambev.com.br ABI - GenAI Bootcamp ✓ Your organization Settings Build A…" at bounding box center [192, 103] width 385 height 206
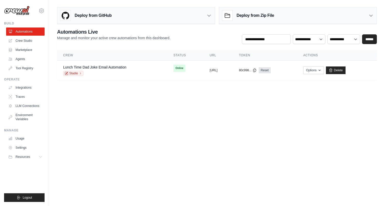
click at [163, 126] on body "99845549@ambev.com.br ABI - GenAI Bootcamp ✓ Your organization Settings Build A…" at bounding box center [192, 103] width 385 height 206
click at [195, 126] on body "99845549@ambev.com.br ABI - GenAI Bootcamp ✓ Your organization Settings Build A…" at bounding box center [192, 103] width 385 height 206
click at [170, 138] on body "99845549@ambev.com.br ABI - GenAI Bootcamp ✓ Your organization Settings Build A…" at bounding box center [192, 103] width 385 height 206
click at [176, 153] on body "99845549@ambev.com.br ABI - GenAI Bootcamp ✓ Your organization Settings Build A…" at bounding box center [192, 103] width 385 height 206
click at [164, 154] on body "99845549@ambev.com.br ABI - GenAI Bootcamp ✓ Your organization Settings Build A…" at bounding box center [192, 103] width 385 height 206
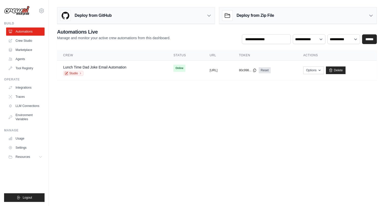
click at [169, 126] on body "99845549@ambev.com.br ABI - GenAI Bootcamp ✓ Your organization Settings Build A…" at bounding box center [192, 103] width 385 height 206
click at [168, 133] on body "99845549@ambev.com.br ABI - GenAI Bootcamp ✓ Your organization Settings Build A…" at bounding box center [192, 103] width 385 height 206
click at [172, 127] on body "99845549@ambev.com.br ABI - GenAI Bootcamp ✓ Your organization Settings Build A…" at bounding box center [192, 103] width 385 height 206
click at [172, 131] on body "99845549@ambev.com.br ABI - GenAI Bootcamp ✓ Your organization Settings Build A…" at bounding box center [192, 103] width 385 height 206
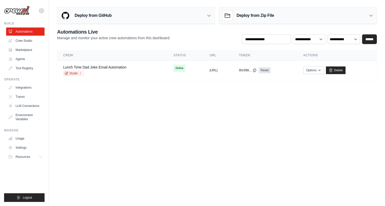
click at [172, 123] on body "99845549@ambev.com.br ABI - GenAI Bootcamp ✓ Your organization Settings Build A…" at bounding box center [192, 103] width 385 height 206
click at [158, 161] on body "99845549@ambev.com.br ABI - GenAI Bootcamp ✓ Your organization Settings Build A…" at bounding box center [192, 103] width 385 height 206
click at [168, 142] on body "99845549@ambev.com.br ABI - GenAI Bootcamp ✓ Your organization Settings Build A…" at bounding box center [192, 103] width 385 height 206
click at [181, 135] on body "99845549@ambev.com.br ABI - GenAI Bootcamp ✓ Your organization Settings Build A…" at bounding box center [192, 103] width 385 height 206
click at [176, 143] on body "99845549@ambev.com.br ABI - GenAI Bootcamp ✓ Your organization Settings Build A…" at bounding box center [192, 103] width 385 height 206
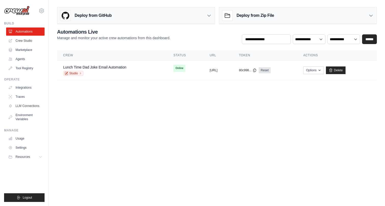
click at [183, 126] on body "99845549@ambev.com.br ABI - GenAI Bootcamp ✓ Your organization Settings Build A…" at bounding box center [192, 103] width 385 height 206
click at [178, 131] on body "99845549@ambev.com.br ABI - GenAI Bootcamp ✓ Your organization Settings Build A…" at bounding box center [192, 103] width 385 height 206
click at [172, 131] on body "99845549@ambev.com.br ABI - GenAI Bootcamp ✓ Your organization Settings Build A…" at bounding box center [192, 103] width 385 height 206
click at [174, 124] on body "99845549@ambev.com.br ABI - GenAI Bootcamp ✓ Your organization Settings Build A…" at bounding box center [192, 103] width 385 height 206
click at [175, 132] on body "99845549@ambev.com.br ABI - GenAI Bootcamp ✓ Your organization Settings Build A…" at bounding box center [192, 103] width 385 height 206
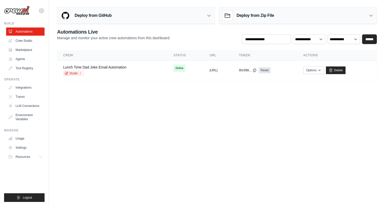
click at [178, 120] on body "99845549@ambev.com.br ABI - GenAI Bootcamp ✓ Your organization Settings Build A…" at bounding box center [192, 103] width 385 height 206
click at [180, 129] on body "99845549@ambev.com.br ABI - GenAI Bootcamp ✓ Your organization Settings Build A…" at bounding box center [192, 103] width 385 height 206
click at [179, 123] on body "99845549@ambev.com.br ABI - GenAI Bootcamp ✓ Your organization Settings Build A…" at bounding box center [192, 103] width 385 height 206
click at [179, 118] on body "99845549@ambev.com.br ABI - GenAI Bootcamp ✓ Your organization Settings Build A…" at bounding box center [192, 103] width 385 height 206
click at [179, 133] on body "99845549@ambev.com.br ABI - GenAI Bootcamp ✓ Your organization Settings Build A…" at bounding box center [192, 103] width 385 height 206
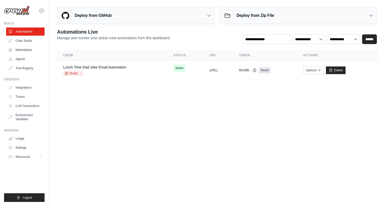
click at [180, 123] on body "99845549@ambev.com.br ABI - GenAI Bootcamp ✓ Your organization Settings Build A…" at bounding box center [192, 103] width 385 height 206
click at [180, 129] on body "99845549@ambev.com.br ABI - GenAI Bootcamp ✓ Your organization Settings Build A…" at bounding box center [192, 103] width 385 height 206
click at [180, 126] on body "99845549@ambev.com.br ABI - GenAI Bootcamp ✓ Your organization Settings Build A…" at bounding box center [192, 103] width 385 height 206
click at [180, 117] on body "99845549@ambev.com.br ABI - GenAI Bootcamp ✓ Your organization Settings Build A…" at bounding box center [192, 103] width 385 height 206
click at [180, 121] on body "99845549@ambev.com.br ABI - GenAI Bootcamp ✓ Your organization Settings Build A…" at bounding box center [192, 103] width 385 height 206
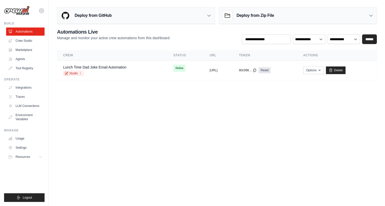
click at [180, 116] on body "99845549@ambev.com.br ABI - GenAI Bootcamp ✓ Your organization Settings Build A…" at bounding box center [192, 103] width 385 height 206
click at [180, 122] on body "99845549@ambev.com.br ABI - GenAI Bootcamp ✓ Your organization Settings Build A…" at bounding box center [192, 103] width 385 height 206
click at [180, 118] on body "99845549@ambev.com.br ABI - GenAI Bootcamp ✓ Your organization Settings Build A…" at bounding box center [192, 103] width 385 height 206
click at [177, 127] on body "99845549@ambev.com.br ABI - GenAI Bootcamp ✓ Your organization Settings Build A…" at bounding box center [192, 103] width 385 height 206
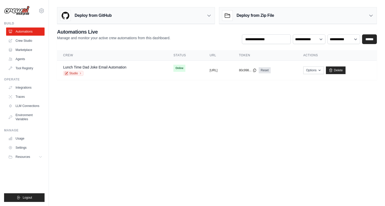
click at [178, 119] on body "99845549@ambev.com.br ABI - GenAI Bootcamp ✓ Your organization Settings Build A…" at bounding box center [192, 103] width 385 height 206
click at [179, 119] on body "99845549@ambev.com.br ABI - GenAI Bootcamp ✓ Your organization Settings Build A…" at bounding box center [192, 103] width 385 height 206
click at [177, 123] on body "99845549@ambev.com.br ABI - GenAI Bootcamp ✓ Your organization Settings Build A…" at bounding box center [192, 103] width 385 height 206
click at [177, 121] on body "99845549@ambev.com.br ABI - GenAI Bootcamp ✓ Your organization Settings Build A…" at bounding box center [192, 103] width 385 height 206
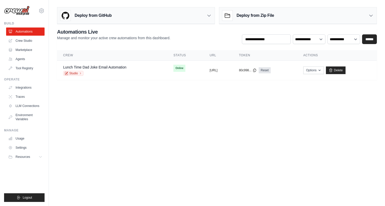
click at [177, 123] on body "99845549@ambev.com.br ABI - GenAI Bootcamp ✓ Your organization Settings Build A…" at bounding box center [192, 103] width 385 height 206
click at [178, 119] on body "99845549@ambev.com.br ABI - GenAI Bootcamp ✓ Your organization Settings Build A…" at bounding box center [192, 103] width 385 height 206
click at [178, 121] on body "99845549@ambev.com.br ABI - GenAI Bootcamp ✓ Your organization Settings Build A…" at bounding box center [192, 103] width 385 height 206
click at [178, 123] on body "99845549@ambev.com.br ABI - GenAI Bootcamp ✓ Your organization Settings Build A…" at bounding box center [192, 103] width 385 height 206
click at [179, 117] on body "99845549@ambev.com.br ABI - GenAI Bootcamp ✓ Your organization Settings Build A…" at bounding box center [192, 103] width 385 height 206
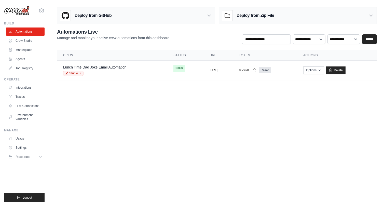
click at [179, 117] on body "99845549@ambev.com.br ABI - GenAI Bootcamp ✓ Your organization Settings Build A…" at bounding box center [192, 103] width 385 height 206
click at [179, 120] on body "99845549@ambev.com.br ABI - GenAI Bootcamp ✓ Your organization Settings Build A…" at bounding box center [192, 103] width 385 height 206
click at [181, 115] on body "99845549@ambev.com.br ABI - GenAI Bootcamp ✓ Your organization Settings Build A…" at bounding box center [192, 103] width 385 height 206
click at [180, 120] on body "99845549@ambev.com.br ABI - GenAI Bootcamp ✓ Your organization Settings Build A…" at bounding box center [192, 103] width 385 height 206
click at [182, 115] on body "99845549@ambev.com.br ABI - GenAI Bootcamp ✓ Your organization Settings Build A…" at bounding box center [192, 103] width 385 height 206
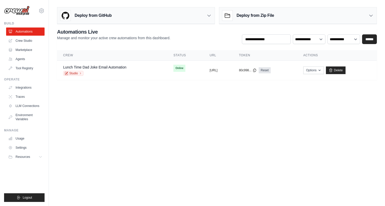
click at [182, 118] on body "99845549@ambev.com.br ABI - GenAI Bootcamp ✓ Your organization Settings Build A…" at bounding box center [192, 103] width 385 height 206
click at [182, 123] on body "99845549@ambev.com.br ABI - GenAI Bootcamp ✓ Your organization Settings Build A…" at bounding box center [192, 103] width 385 height 206
click at [184, 117] on body "99845549@ambev.com.br ABI - GenAI Bootcamp ✓ Your organization Settings Build A…" at bounding box center [192, 103] width 385 height 206
click at [178, 109] on body "99845549@ambev.com.br ABI - GenAI Bootcamp ✓ Your organization Settings Build A…" at bounding box center [192, 103] width 385 height 206
click at [177, 110] on body "99845549@ambev.com.br ABI - GenAI Bootcamp ✓ Your organization Settings Build A…" at bounding box center [192, 103] width 385 height 206
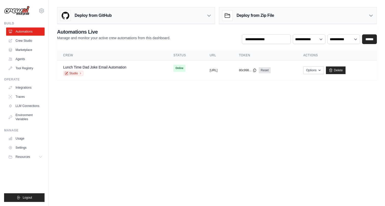
click at [182, 110] on body "99845549@ambev.com.br ABI - GenAI Bootcamp ✓ Your organization Settings Build A…" at bounding box center [192, 103] width 385 height 206
click at [176, 110] on body "99845549@ambev.com.br ABI - GenAI Bootcamp ✓ Your organization Settings Build A…" at bounding box center [192, 103] width 385 height 206
click at [180, 106] on body "99845549@ambev.com.br ABI - GenAI Bootcamp ✓ Your organization Settings Build A…" at bounding box center [192, 103] width 385 height 206
click at [180, 111] on body "99845549@ambev.com.br ABI - GenAI Bootcamp ✓ Your organization Settings Build A…" at bounding box center [192, 103] width 385 height 206
click at [181, 125] on body "99845549@ambev.com.br ABI - GenAI Bootcamp ✓ Your organization Settings Build A…" at bounding box center [192, 103] width 385 height 206
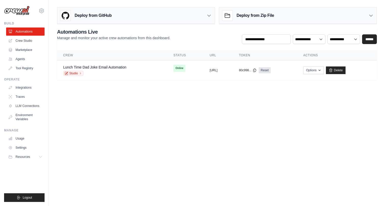
click at [181, 117] on body "99845549@ambev.com.br ABI - GenAI Bootcamp ✓ Your organization Settings Build A…" at bounding box center [192, 103] width 385 height 206
click at [175, 122] on body "99845549@ambev.com.br ABI - GenAI Bootcamp ✓ Your organization Settings Build A…" at bounding box center [192, 103] width 385 height 206
click at [185, 110] on body "99845549@ambev.com.br ABI - GenAI Bootcamp ✓ Your organization Settings Build A…" at bounding box center [192, 103] width 385 height 206
click at [180, 115] on body "99845549@ambev.com.br ABI - GenAI Bootcamp ✓ Your organization Settings Build A…" at bounding box center [192, 103] width 385 height 206
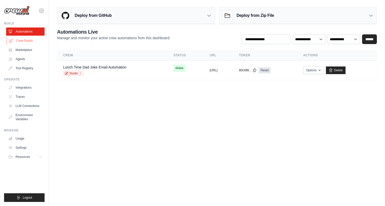
click at [22, 40] on link "Crew Studio" at bounding box center [26, 41] width 38 height 8
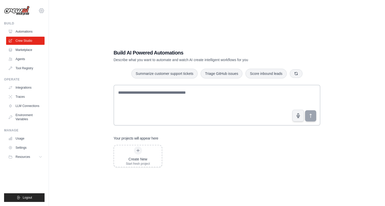
click at [39, 12] on icon at bounding box center [41, 11] width 6 height 6
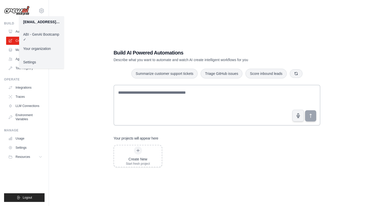
click at [79, 23] on div "Build AI Powered Automations Describe what you want to automate and watch AI cr…" at bounding box center [217, 108] width 320 height 206
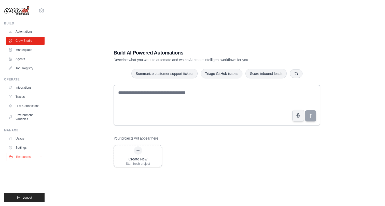
click at [41, 158] on icon at bounding box center [41, 157] width 4 height 4
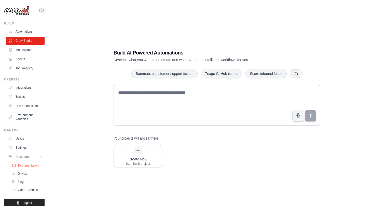
click at [33, 164] on span "Documentation" at bounding box center [28, 166] width 21 height 4
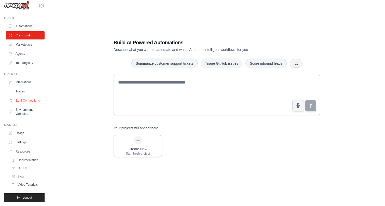
scroll to position [10, 0]
click at [25, 112] on link "Environment Variables" at bounding box center [26, 112] width 38 height 12
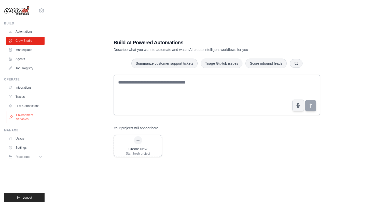
scroll to position [0, 0]
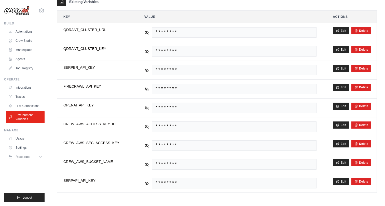
scroll to position [86, 0]
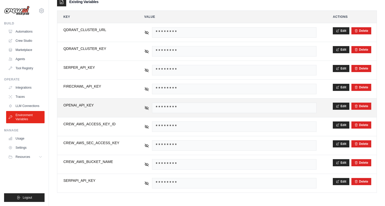
click at [295, 108] on span "********" at bounding box center [234, 108] width 165 height 10
click at [142, 109] on td "********" at bounding box center [230, 108] width 185 height 19
click at [146, 109] on icon at bounding box center [147, 108] width 5 height 5
click at [174, 106] on span "sk-proj-iN_XkLaxtiAwHe3lVFztLil8OY7kjgQ5MUAS5Ou7OUR-uQ9_PJGZVSwY2XRrmANqnh-Ap_x…" at bounding box center [234, 108] width 165 height 10
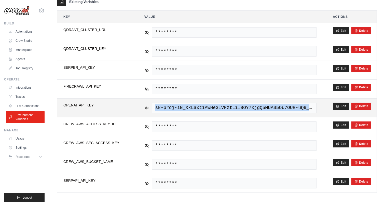
click at [174, 106] on span "sk-proj-iN_XkLaxtiAwHe3lVFztLil8OY7kjgQ5MUAS5Ou7OUR-uQ9_PJGZVSwY2XRrmANqnh-Ap_x…" at bounding box center [234, 108] width 165 height 10
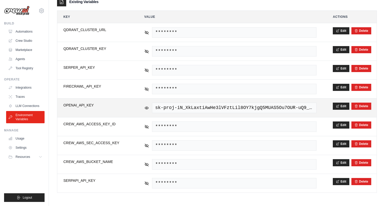
click at [179, 107] on span "sk-proj-iN_XkLaxtiAwHe3lVFztLil8OY7kjgQ5MUAS5Ou7OUR-uQ9_PJGZVSwY2XRrmANqnh-Ap_x…" at bounding box center [234, 108] width 165 height 10
click at [295, 109] on span "sk-proj-iN_XkLaxtiAwHe3lVFztLil8OY7kjgQ5MUAS5Ou7OUR-uQ9_PJGZVSwY2XRrmANqnh-Ap_x…" at bounding box center [234, 108] width 165 height 10
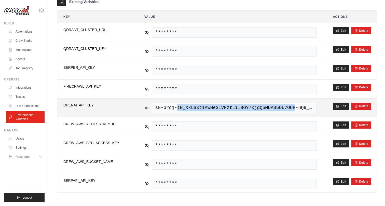
click at [295, 109] on span "sk-proj-iN_XkLaxtiAwHe3lVFztLil8OY7kjgQ5MUAS5Ou7OUR-uQ9_PJGZVSwY2XRrmANqnh-Ap_x…" at bounding box center [234, 108] width 165 height 10
drag, startPoint x: 155, startPoint y: 108, endPoint x: 319, endPoint y: 107, distance: 164.1
click at [319, 107] on td "sk-proj-iN_XkLaxtiAwHe3lVFztLil8OY7kjgQ5MUAS5Ou7OUR-uQ9_PJGZVSwY2XRrmANqnh-Ap_x…" at bounding box center [230, 108] width 185 height 19
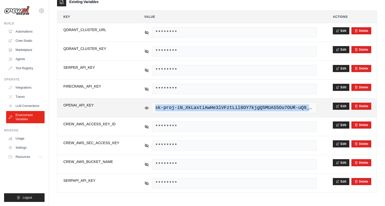
copy span "sk-proj-iN_XkLaxtiAwHe3lVFztLil8OY7kjgQ5MUAS5Ou7OUR-uQ9_PJ"
